Goal: Task Accomplishment & Management: Use online tool/utility

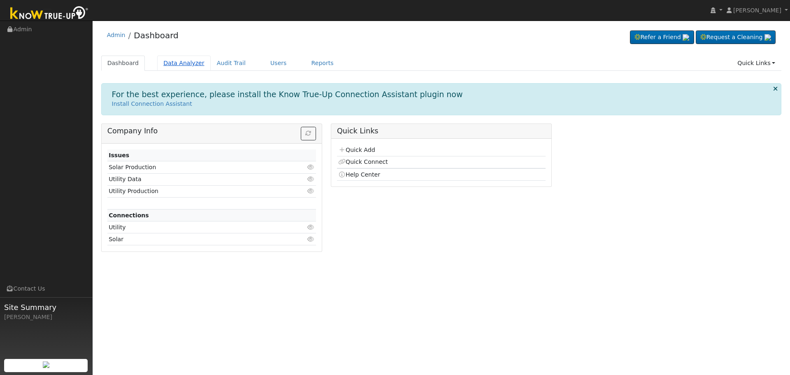
click at [184, 65] on link "Data Analyzer" at bounding box center [183, 63] width 53 height 15
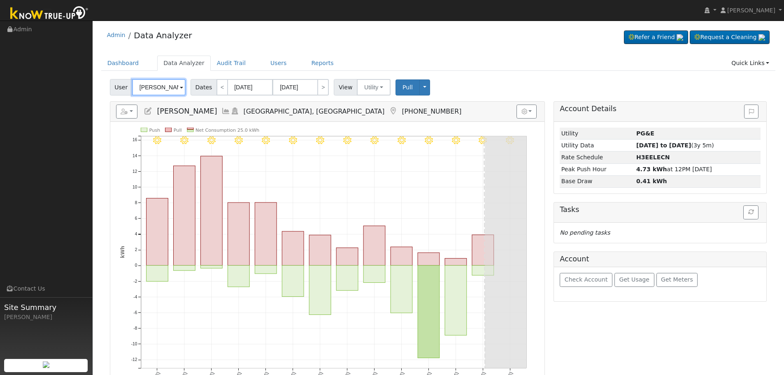
click at [181, 89] on input "John Malos" at bounding box center [158, 87] width 53 height 16
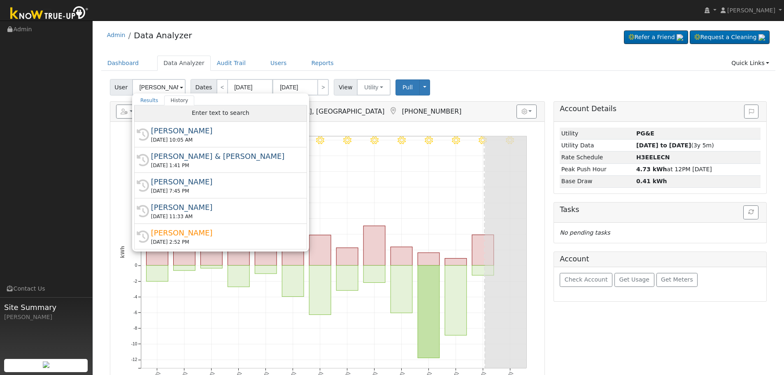
click at [180, 113] on div "Enter text to search" at bounding box center [220, 113] width 173 height 16
paste input "275 South Madera Avenue"
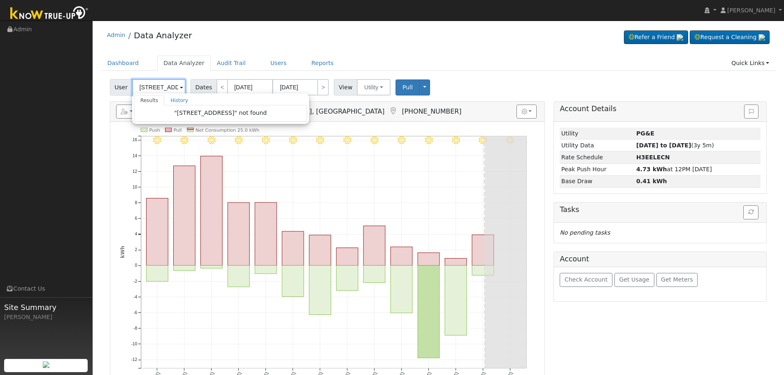
drag, startPoint x: 176, startPoint y: 86, endPoint x: 165, endPoint y: 84, distance: 11.7
click at [165, 84] on input "275 South Madera Avenue" at bounding box center [158, 87] width 53 height 16
drag, startPoint x: 168, startPoint y: 87, endPoint x: 106, endPoint y: 84, distance: 62.6
click at [106, 84] on div "User 275 South Results History "275 South " not found Enter text to search Hist…" at bounding box center [438, 279] width 674 height 407
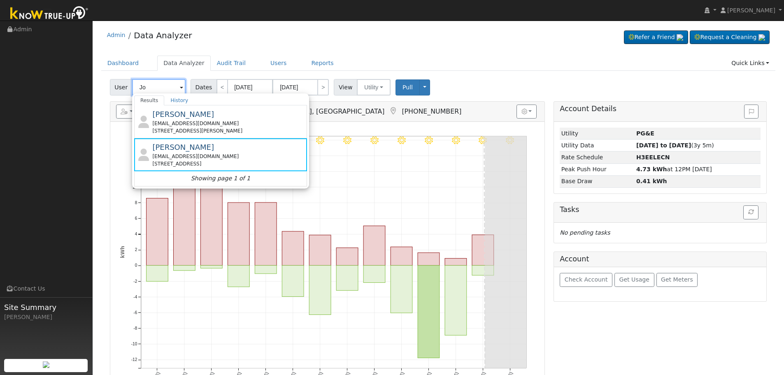
type input "J"
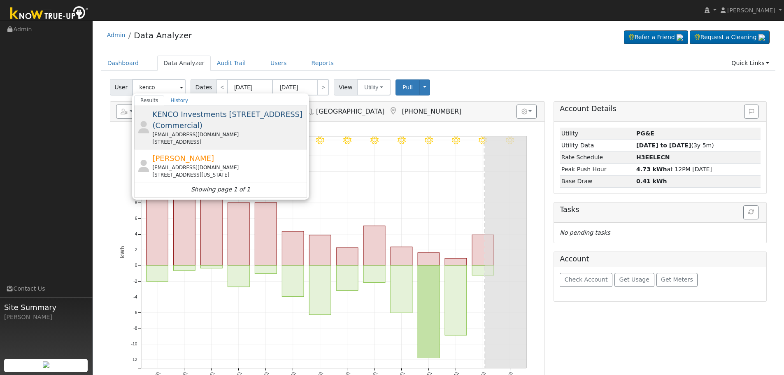
click at [235, 121] on span "KENCO Investments 275 S Madera Ave & 441 S Madera Ave (Commercial)" at bounding box center [227, 120] width 150 height 20
type input "KENCO Investments 275 S Madera Ave & 441 S Madera Ave (Commercial)"
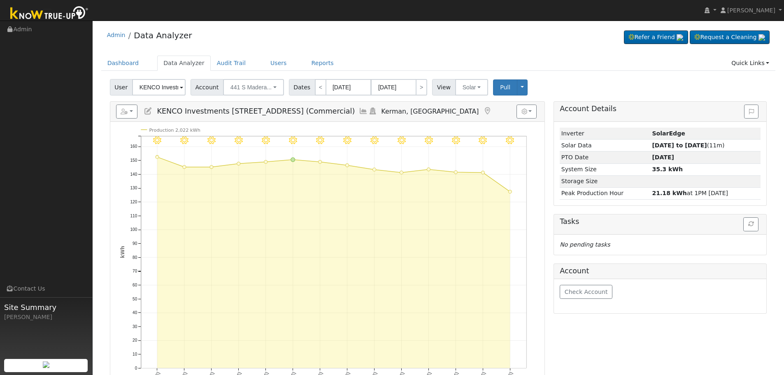
click at [368, 111] on icon at bounding box center [363, 110] width 9 height 7
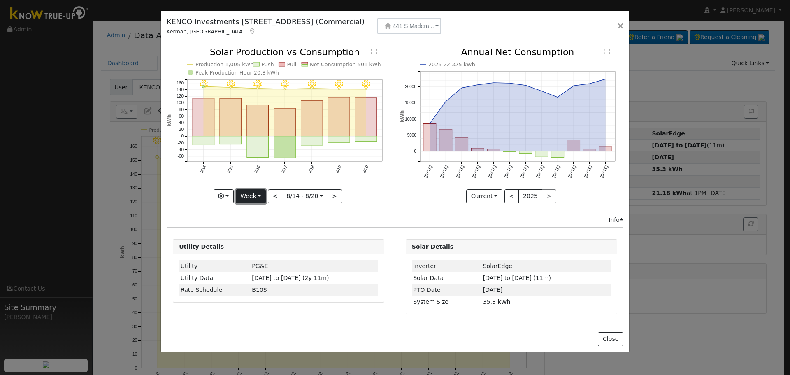
click at [259, 197] on button "Week" at bounding box center [251, 196] width 30 height 14
click at [255, 245] on link "Year" at bounding box center [264, 248] width 57 height 12
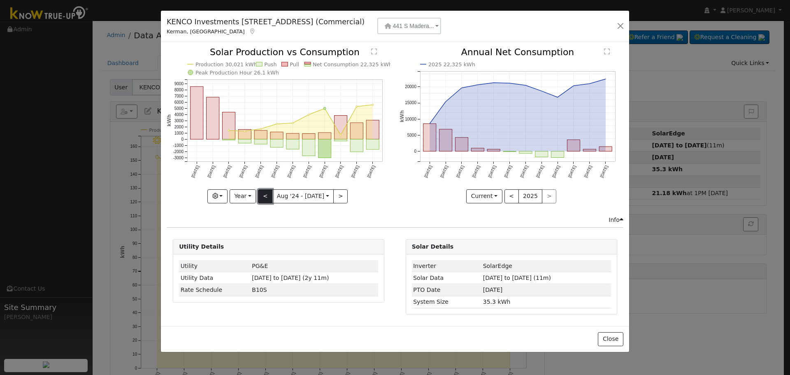
click at [267, 194] on button "<" at bounding box center [265, 196] width 14 height 14
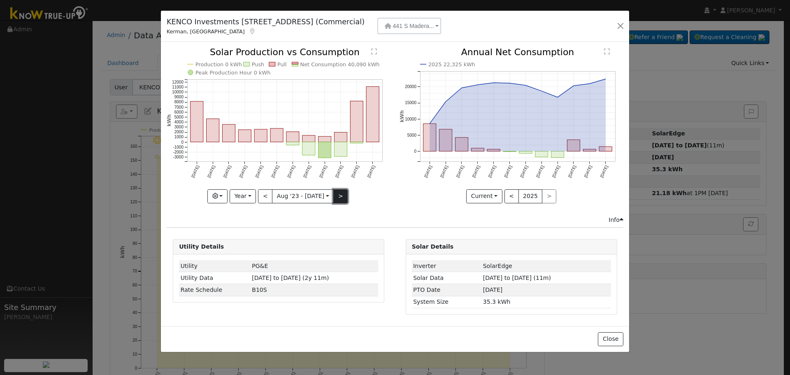
click at [337, 197] on button ">" at bounding box center [340, 196] width 14 height 14
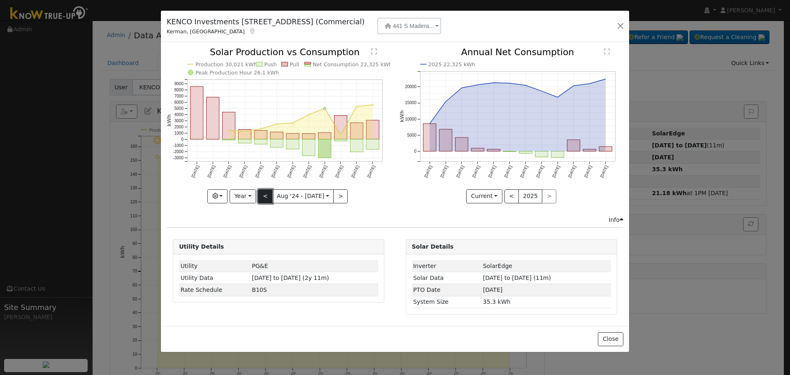
click at [265, 198] on button "<" at bounding box center [265, 196] width 14 height 14
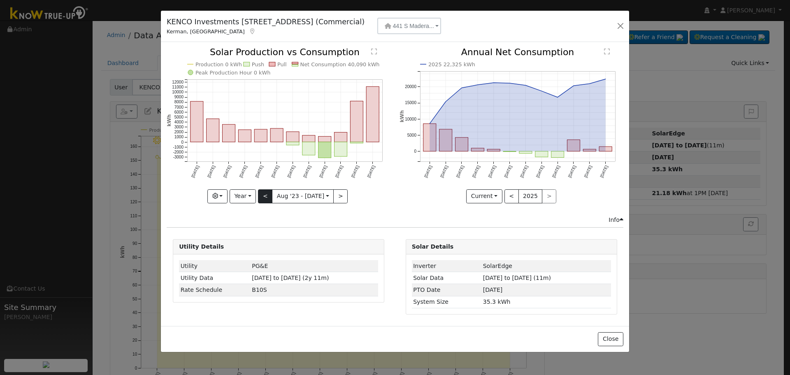
click at [265, 198] on div "Production 0 kWh Push Pull Net Consumption 40,090 kWh Peak Production Hour 0 kW…" at bounding box center [279, 125] width 224 height 155
click at [340, 195] on button ">" at bounding box center [340, 196] width 14 height 14
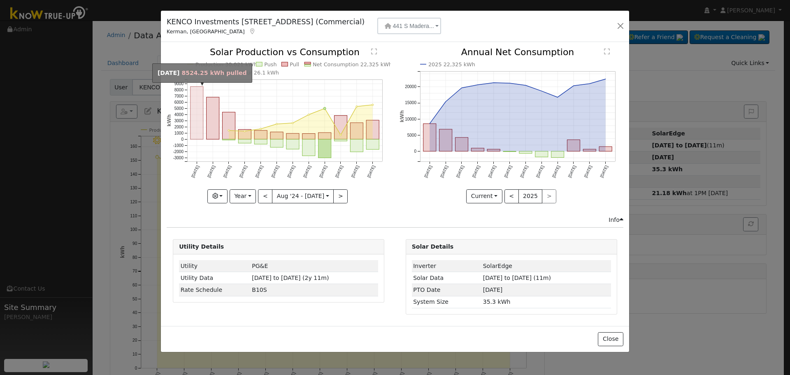
click at [199, 129] on rect "onclick=""" at bounding box center [196, 113] width 13 height 53
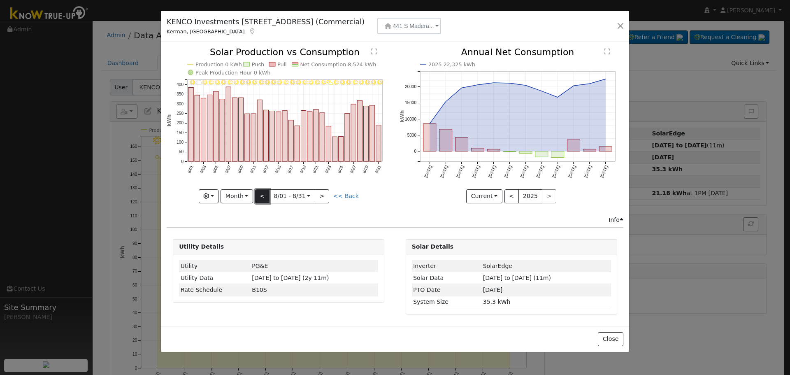
click at [262, 198] on button "<" at bounding box center [262, 196] width 14 height 14
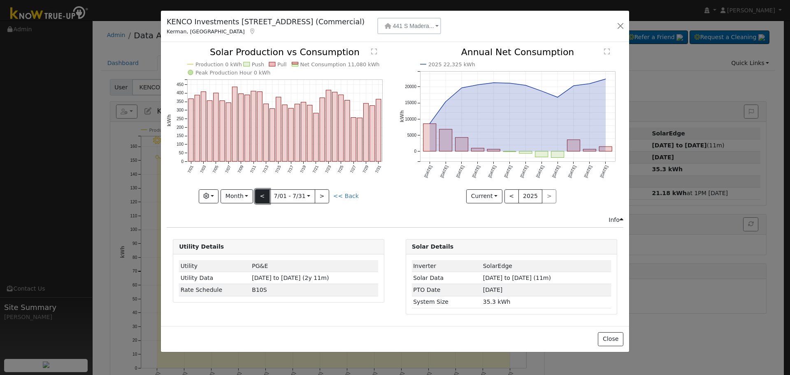
click at [262, 198] on button "<" at bounding box center [262, 196] width 14 height 14
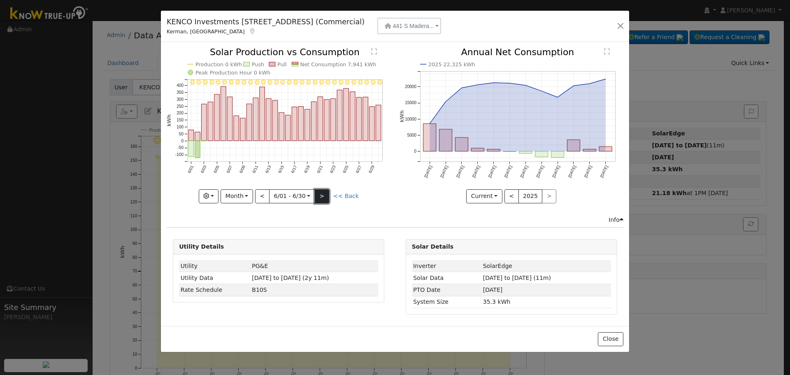
click at [325, 197] on button ">" at bounding box center [322, 196] width 14 height 14
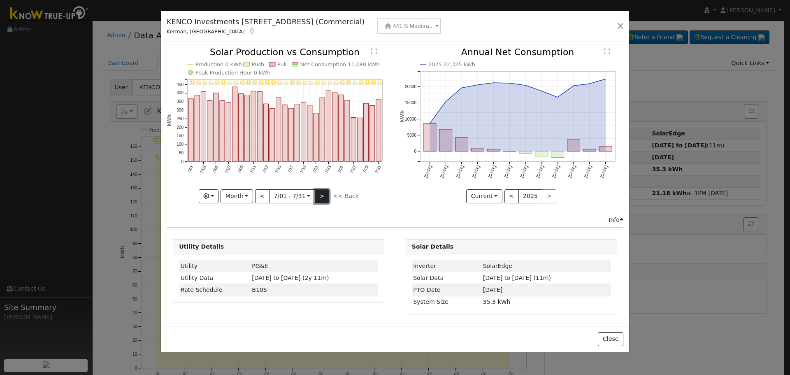
click at [325, 197] on button ">" at bounding box center [322, 196] width 14 height 14
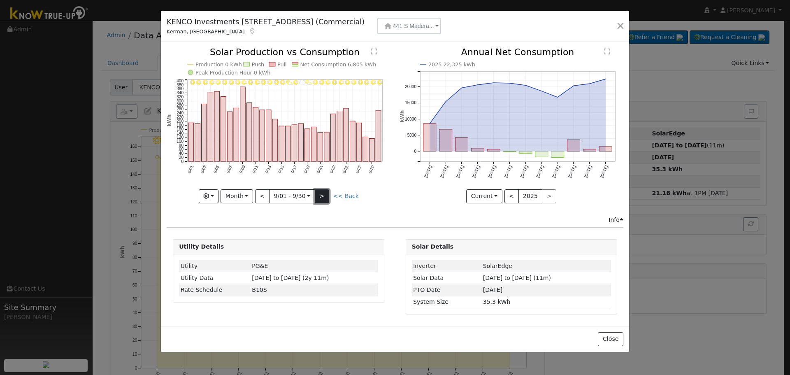
click at [325, 197] on button ">" at bounding box center [322, 196] width 14 height 14
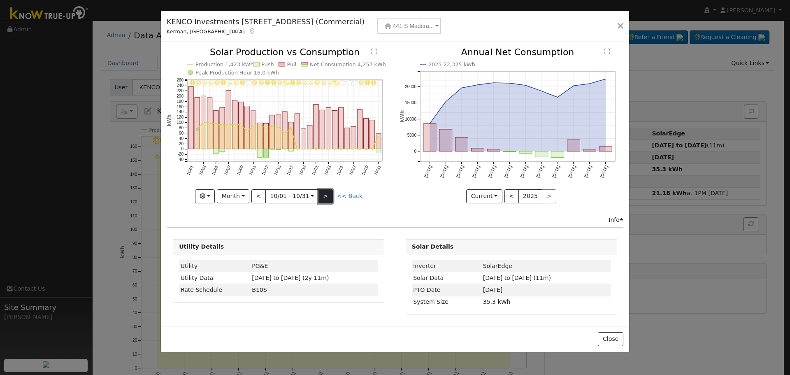
click at [329, 197] on button ">" at bounding box center [325, 196] width 14 height 14
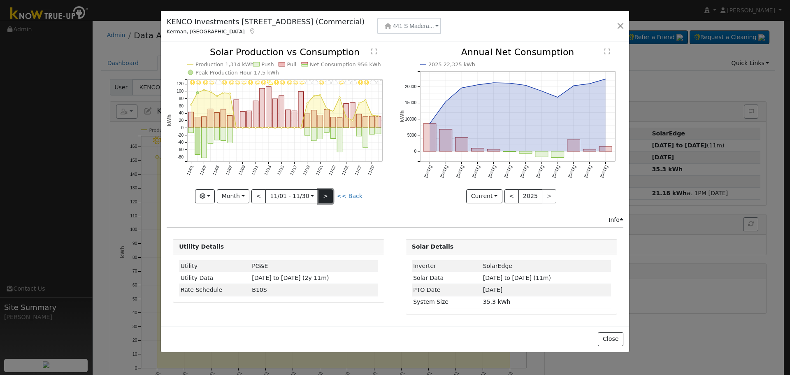
click at [329, 197] on button ">" at bounding box center [325, 196] width 14 height 14
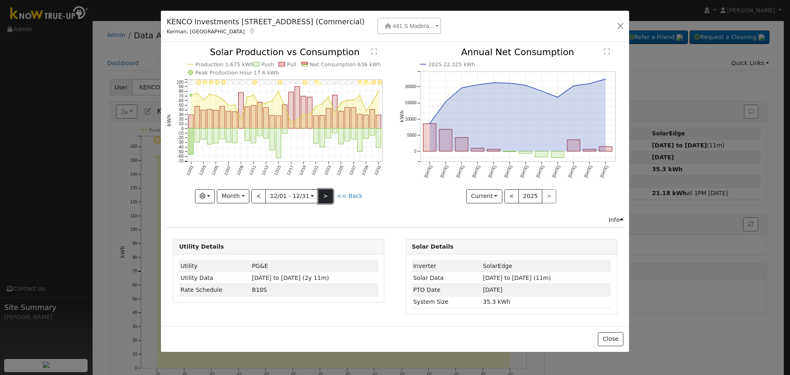
click at [329, 197] on button ">" at bounding box center [325, 196] width 14 height 14
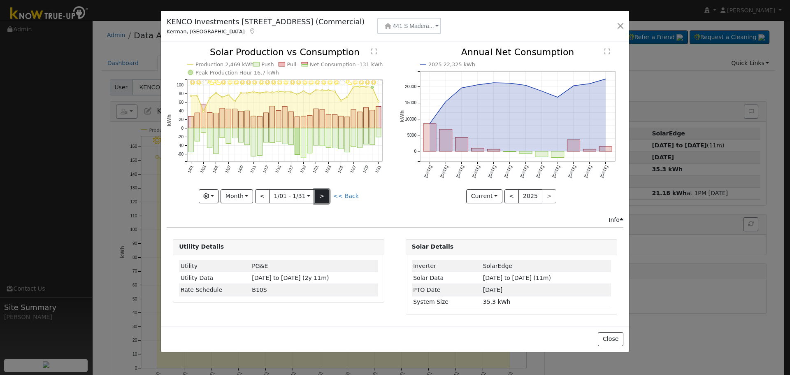
click at [329, 197] on button ">" at bounding box center [322, 196] width 14 height 14
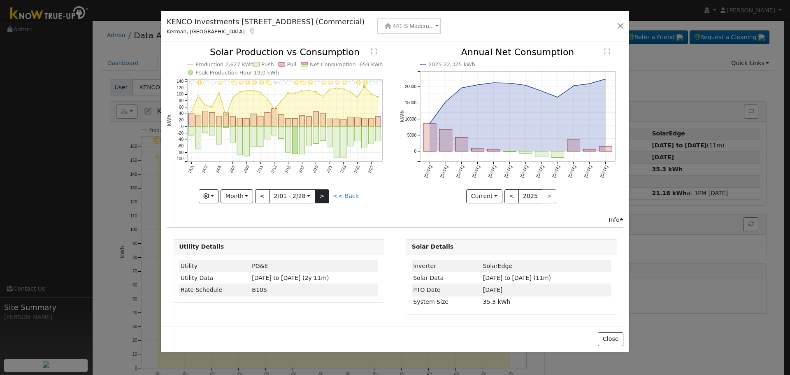
click at [329, 197] on div "2/28 - Cloudy 2/27 - Cloudy 2/26 - Clear 2/25 - MostlyClear 2/24 - MostlyCloudy…" at bounding box center [279, 125] width 224 height 155
click at [329, 197] on button ">" at bounding box center [322, 196] width 14 height 14
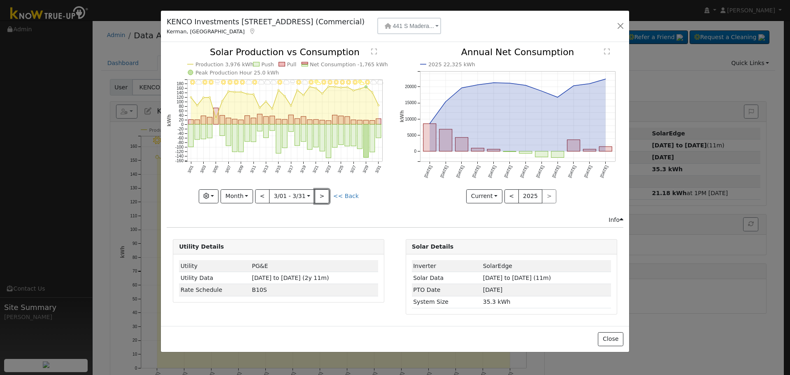
click at [325, 195] on button ">" at bounding box center [322, 196] width 14 height 14
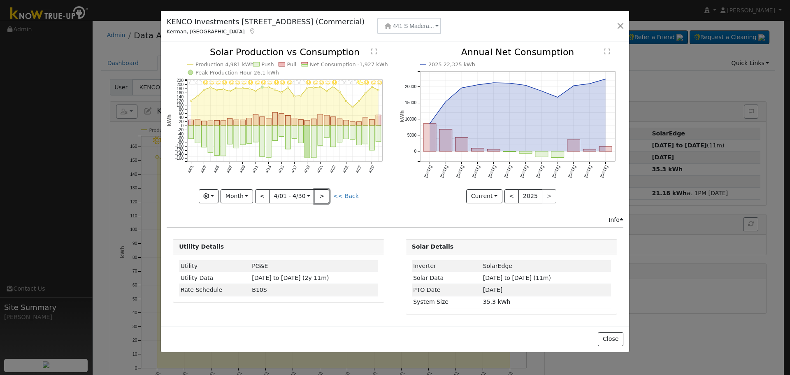
click at [325, 195] on button ">" at bounding box center [322, 196] width 14 height 14
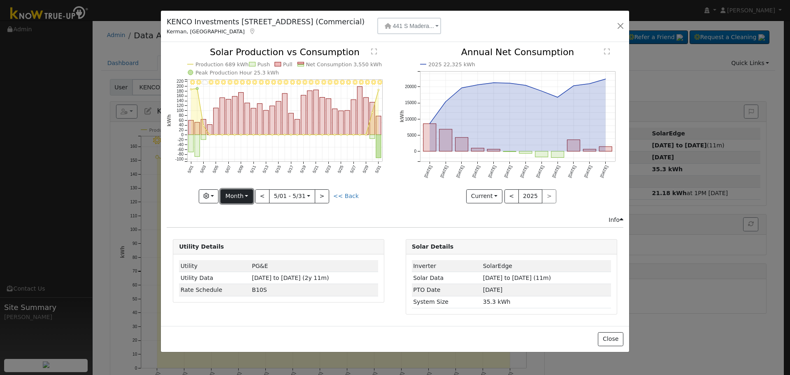
click at [249, 197] on button "Month" at bounding box center [236, 196] width 32 height 14
click at [249, 246] on link "Year" at bounding box center [249, 248] width 57 height 12
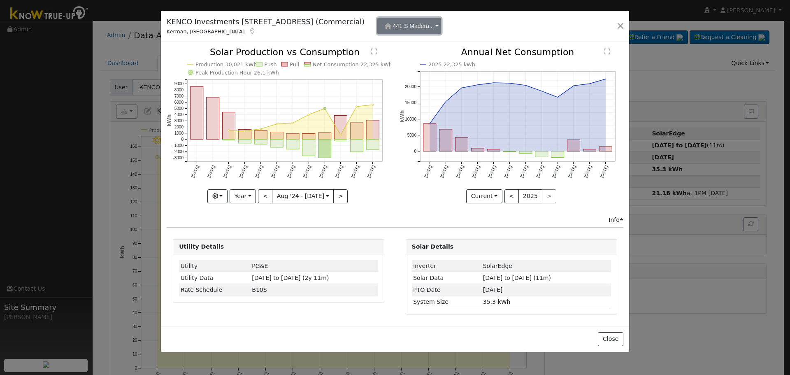
click at [434, 23] on span "441 S Madera..." at bounding box center [413, 26] width 41 height 7
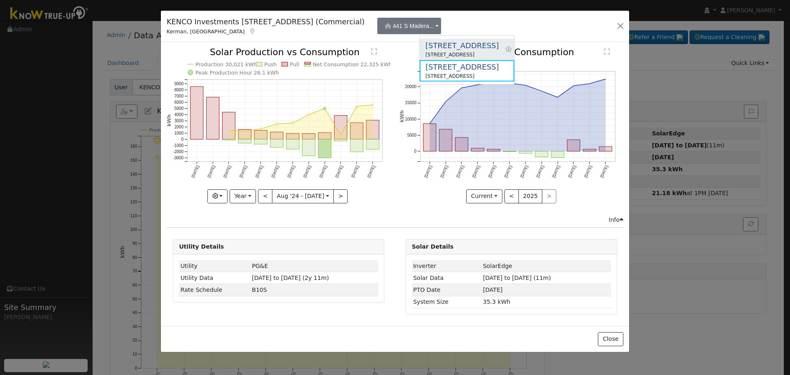
click at [458, 44] on div "275 S Madera Ave" at bounding box center [461, 45] width 73 height 11
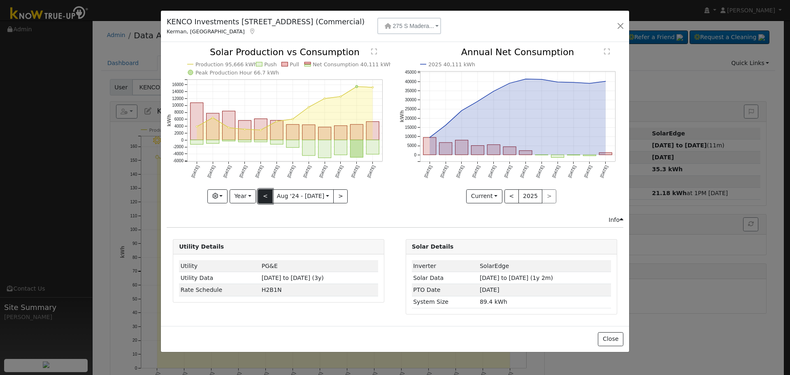
click at [267, 197] on button "<" at bounding box center [265, 196] width 14 height 14
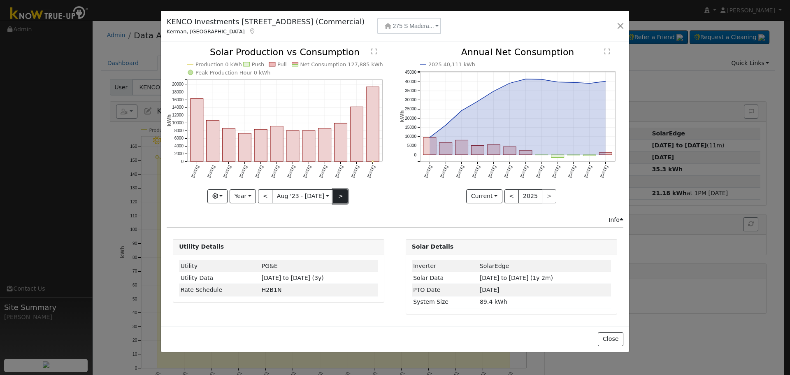
click at [334, 195] on button ">" at bounding box center [340, 196] width 14 height 14
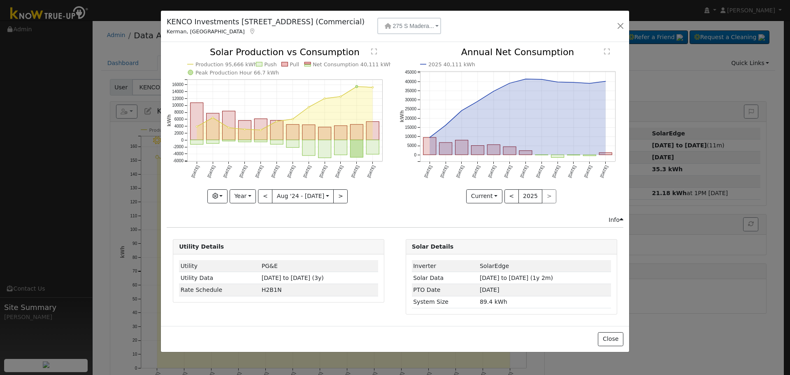
click at [266, 197] on div "Production 95,666 kWh Push Pull Net Consumption 40,111 kWh Peak Production Hour…" at bounding box center [279, 125] width 224 height 155
click at [266, 197] on button "<" at bounding box center [265, 196] width 14 height 14
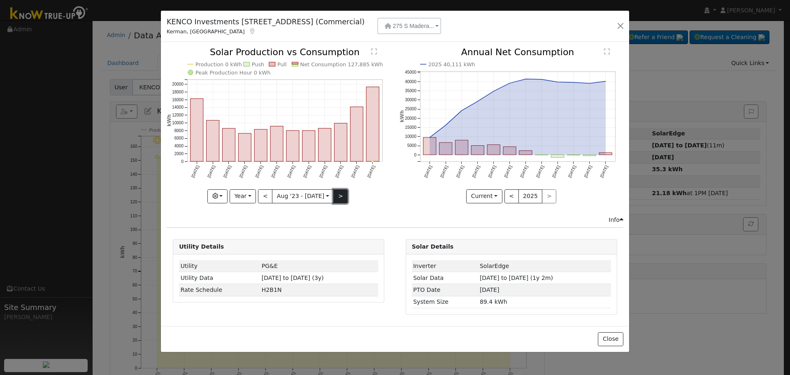
click at [336, 196] on button ">" at bounding box center [340, 196] width 14 height 14
type input "2024-08-01"
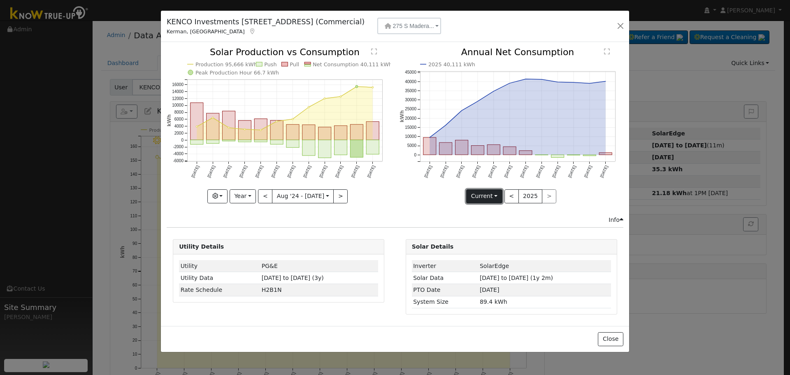
click at [493, 195] on button "Current" at bounding box center [484, 196] width 36 height 14
click at [573, 198] on icon "2025 40,111 kWh Aug '24 Sep '24 Oct '24 Nov '24 Dec '24 Jan '25 Feb '25 Mar '25…" at bounding box center [511, 123] width 224 height 150
click at [623, 27] on button "button" at bounding box center [621, 26] width 12 height 12
